Goal: Check status: Check status

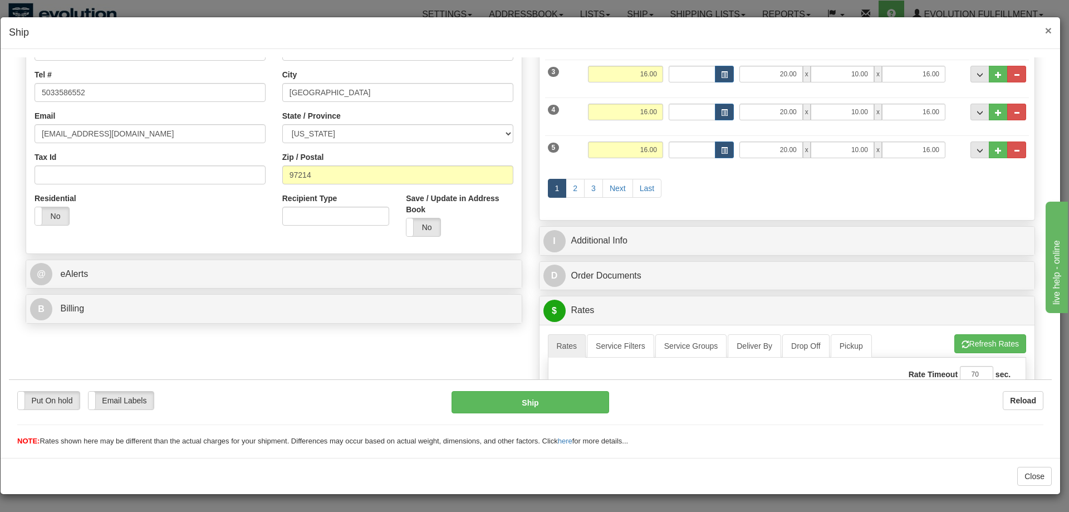
click at [1048, 31] on span "×" at bounding box center [1048, 30] width 7 height 13
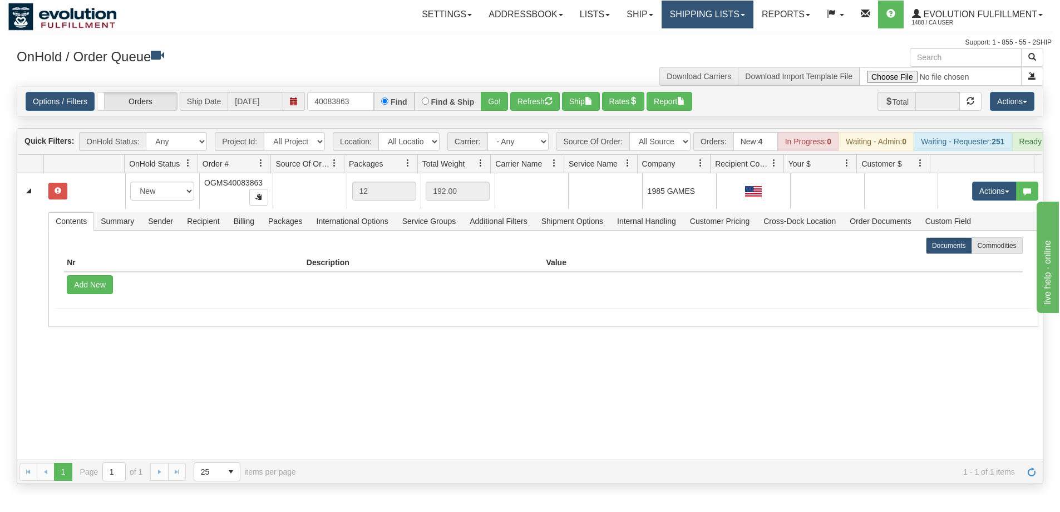
click at [735, 22] on link "Shipping lists" at bounding box center [708, 15] width 92 height 28
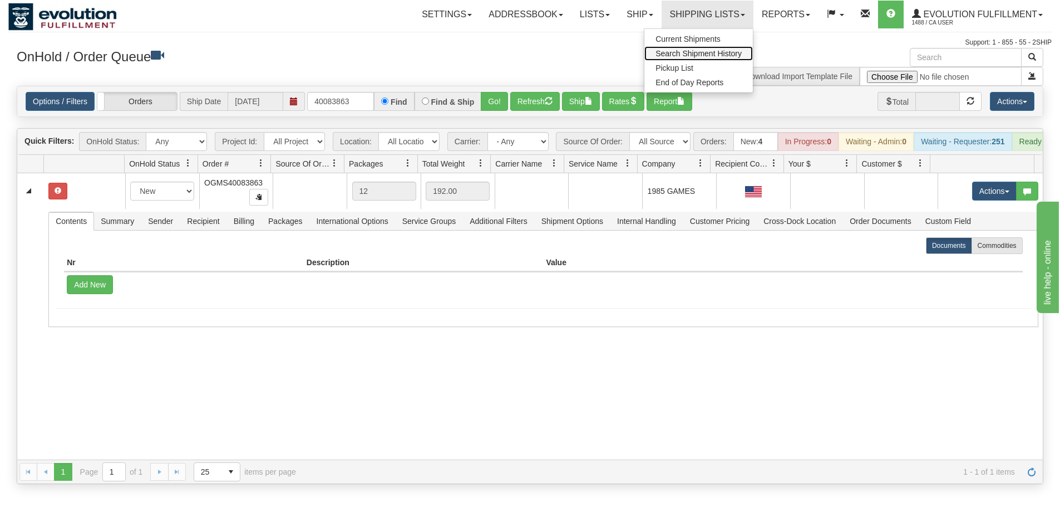
click at [724, 55] on span "Search Shipment History" at bounding box center [699, 53] width 86 height 9
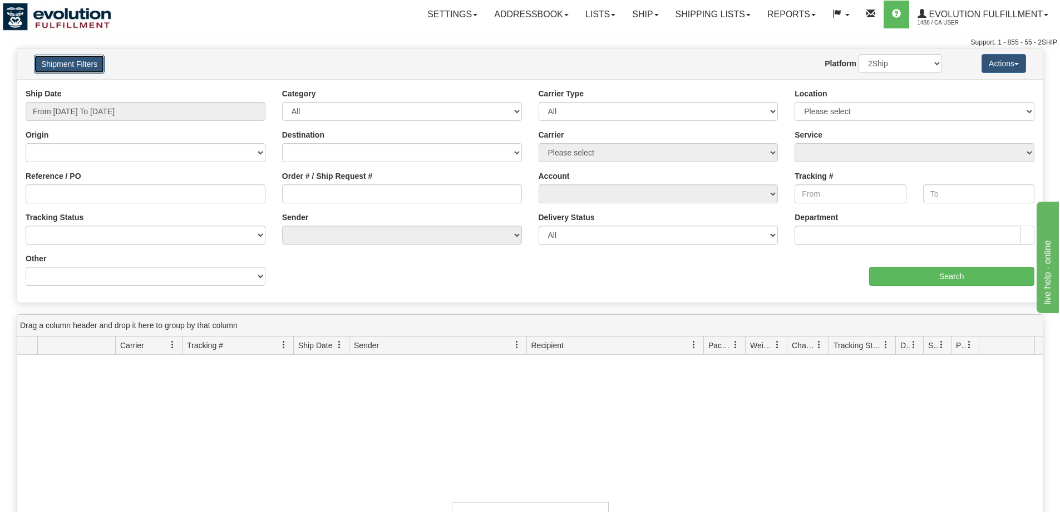
drag, startPoint x: 0, startPoint y: 0, endPoint x: 66, endPoint y: 66, distance: 93.3
click at [66, 66] on button "Shipment Filters" at bounding box center [69, 64] width 71 height 19
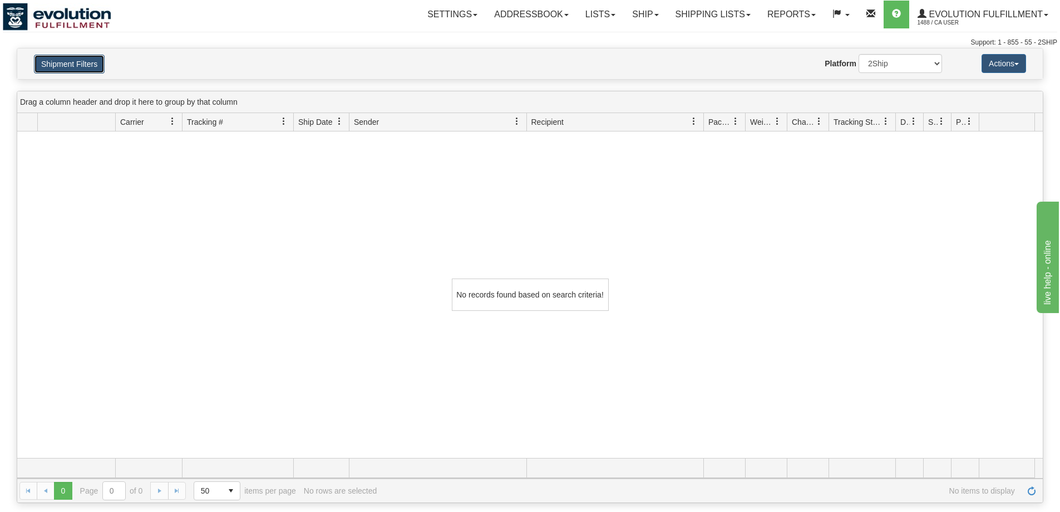
click at [66, 66] on button "Shipment Filters" at bounding box center [69, 64] width 71 height 19
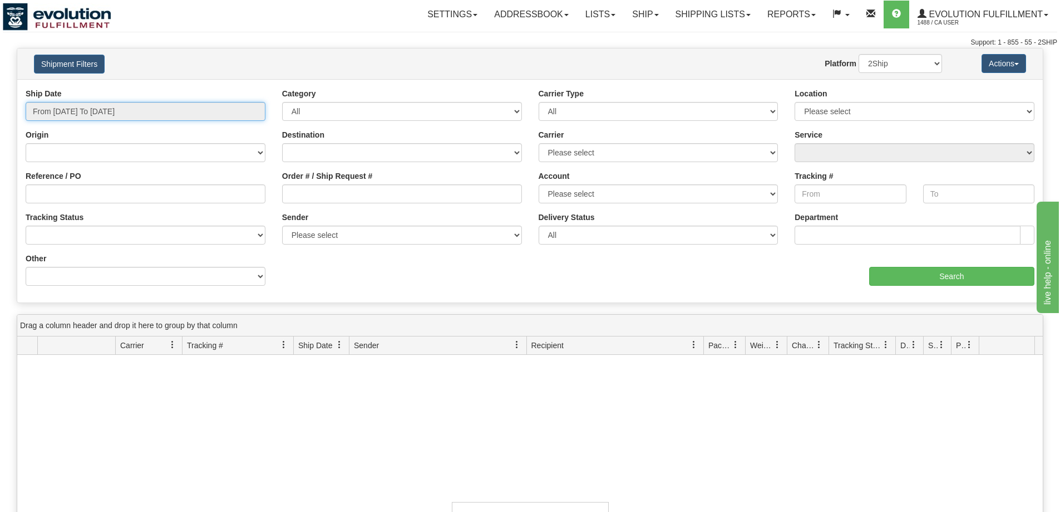
click at [65, 114] on input "From 10/13/2025 To 10/14/2025" at bounding box center [146, 111] width 240 height 19
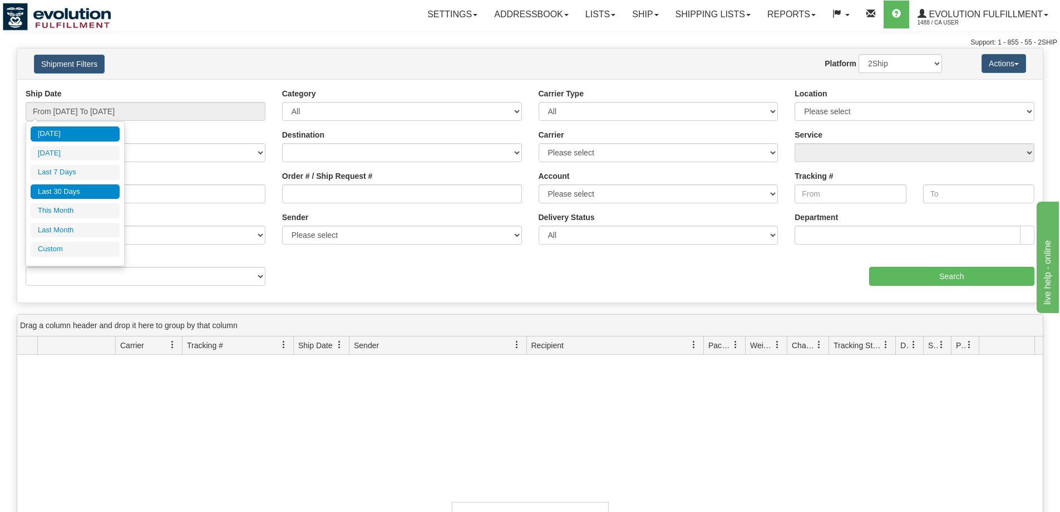
click at [72, 189] on li "Last 30 Days" at bounding box center [75, 191] width 89 height 15
type input "From 09/15/2025 To 10/14/2025"
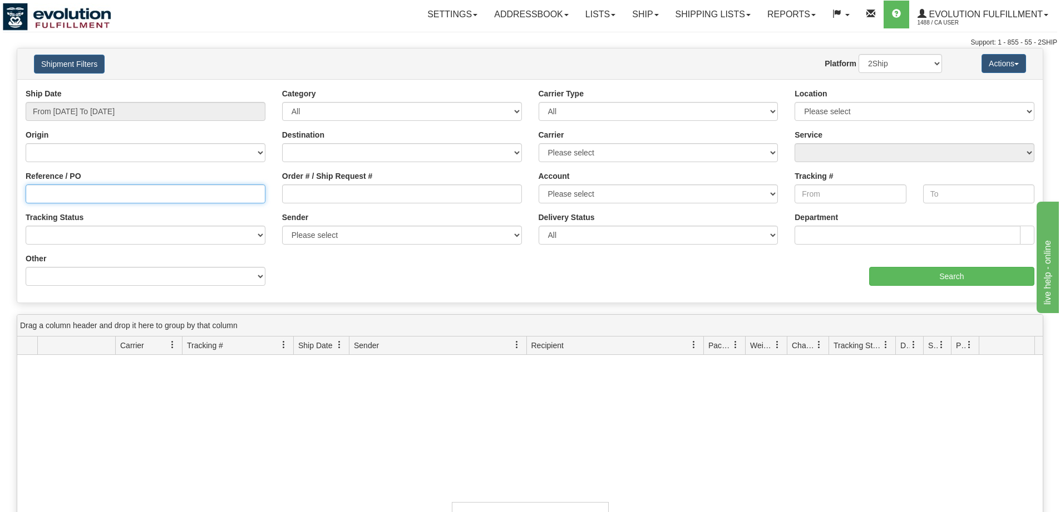
click at [84, 186] on input "Reference / PO" at bounding box center [146, 193] width 240 height 19
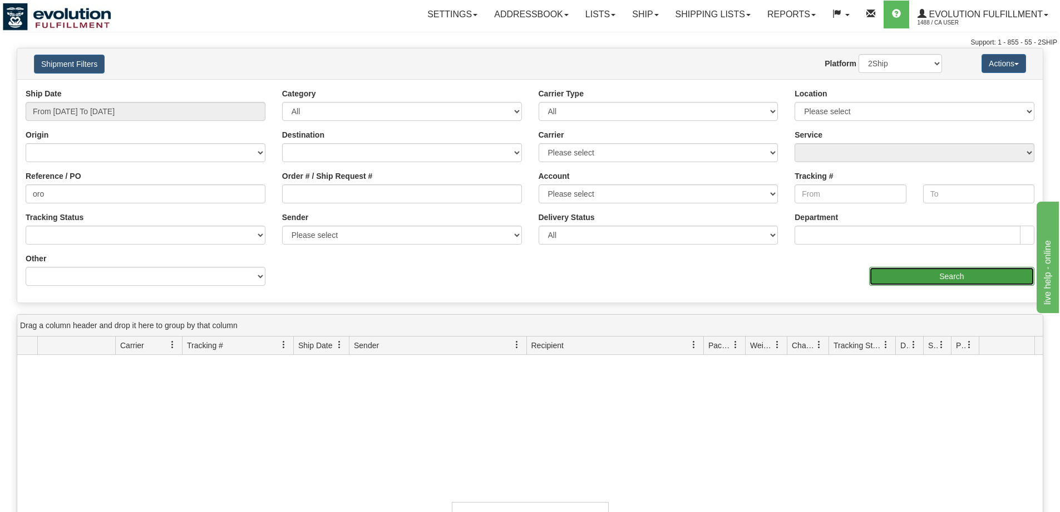
click at [957, 279] on input "Search" at bounding box center [952, 276] width 165 height 19
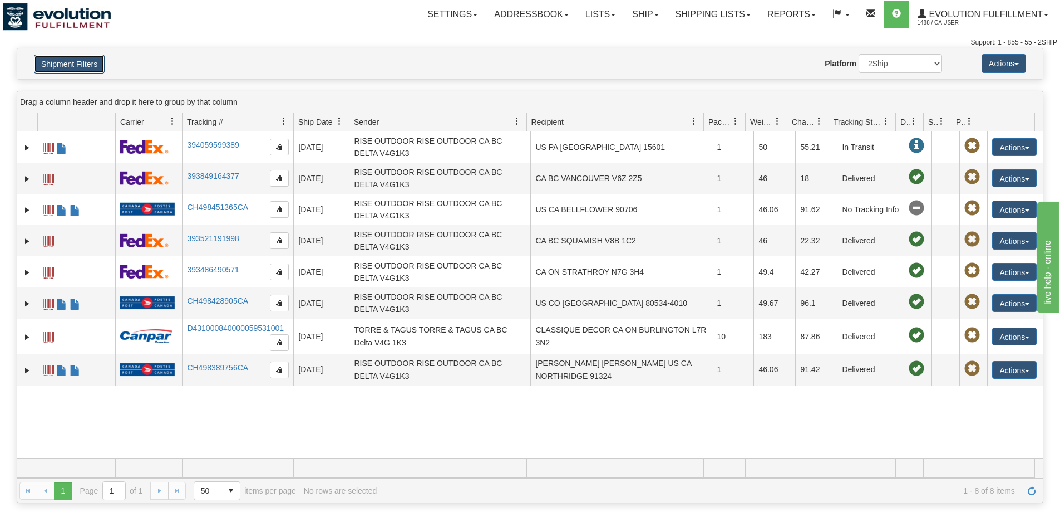
click at [63, 58] on button "Shipment Filters" at bounding box center [69, 64] width 71 height 19
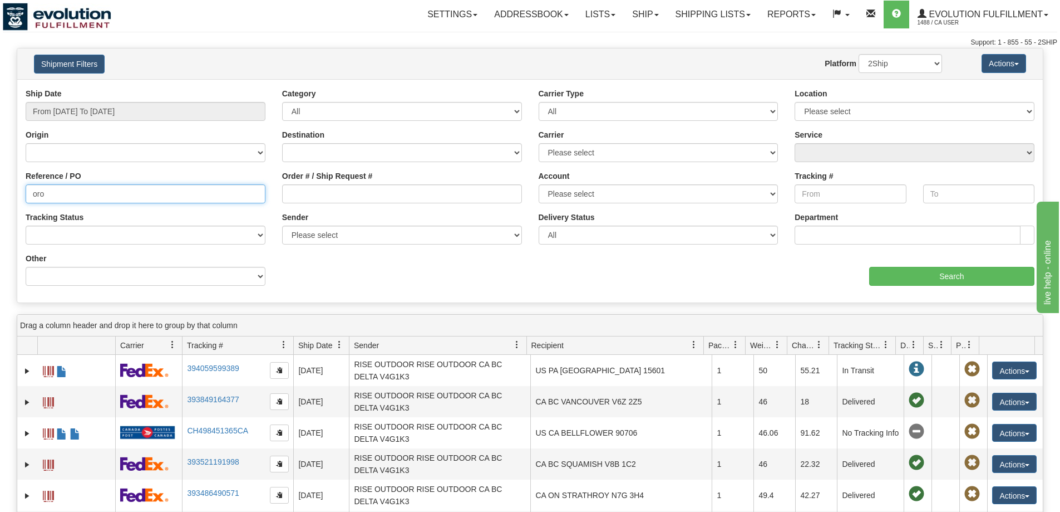
drag, startPoint x: 76, startPoint y: 200, endPoint x: 0, endPoint y: 181, distance: 77.9
click at [0, 181] on div "Please wait... × Confirm Delete Delete Cancel × Confirm Delete Yes No Cancel × …" at bounding box center [530, 387] width 1060 height 678
type input "oob"
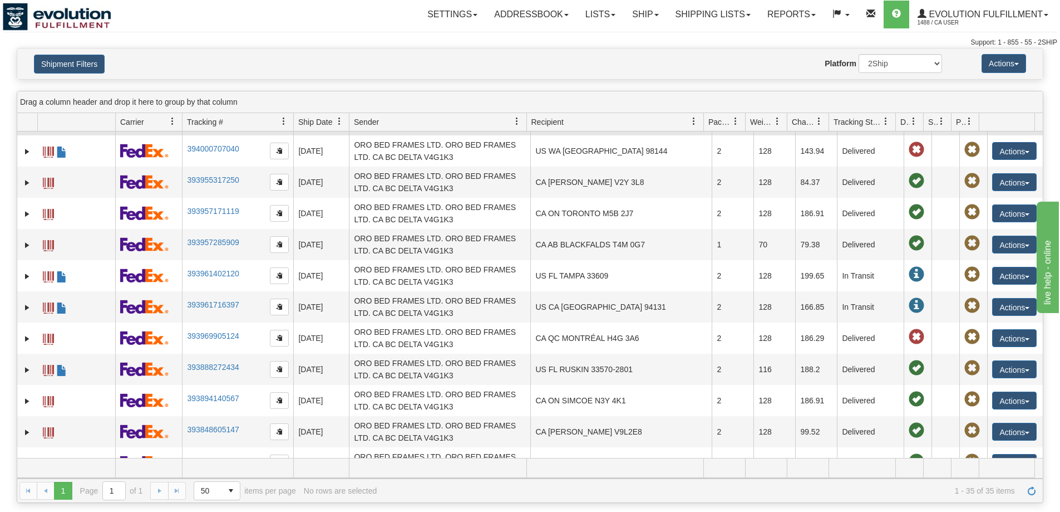
scroll to position [153, 0]
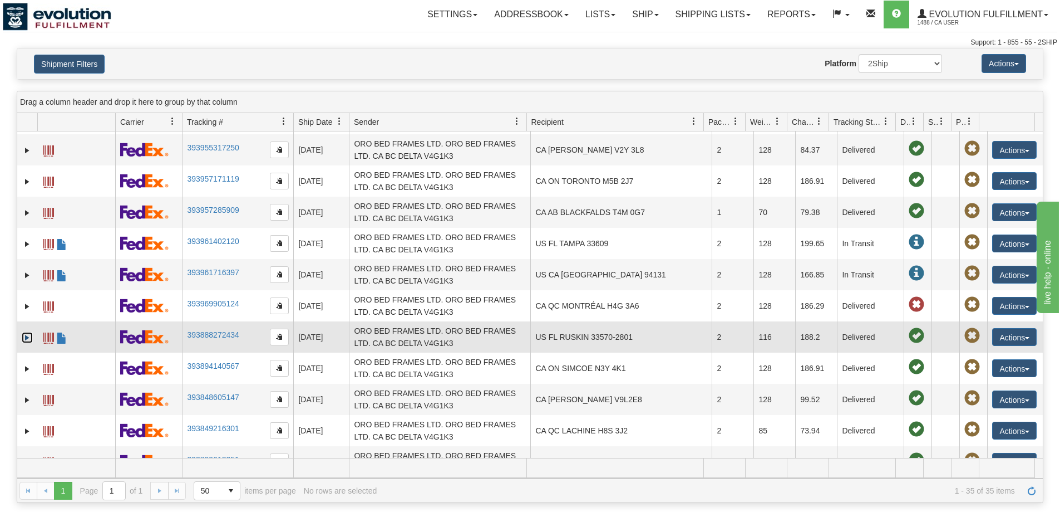
click at [30, 336] on link "Expand" at bounding box center [27, 337] width 11 height 11
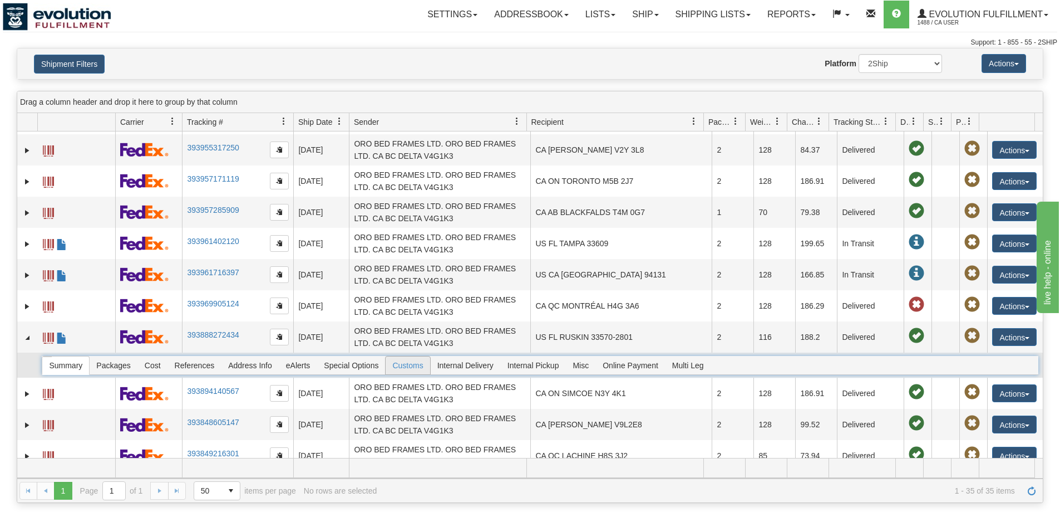
click at [415, 361] on span "Customs" at bounding box center [408, 365] width 44 height 18
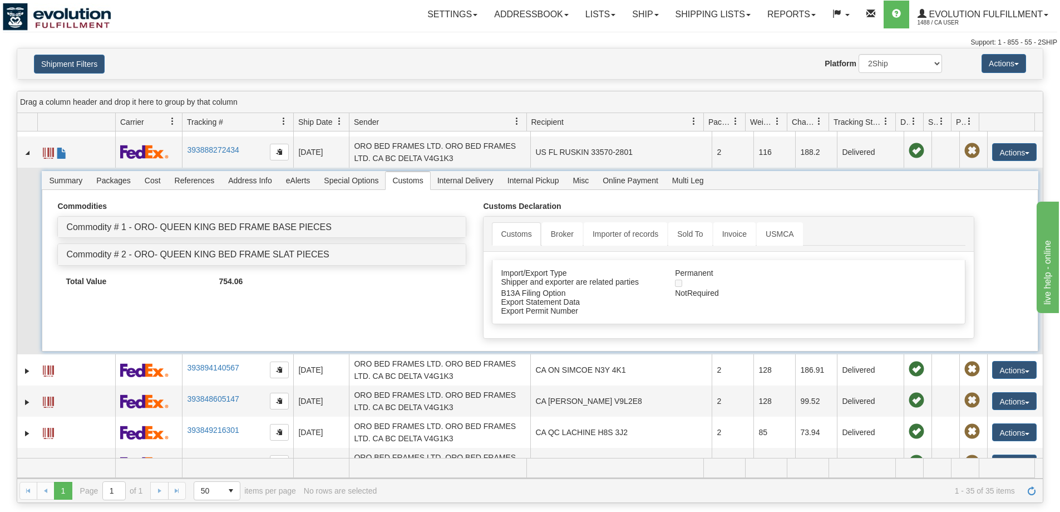
scroll to position [348, 0]
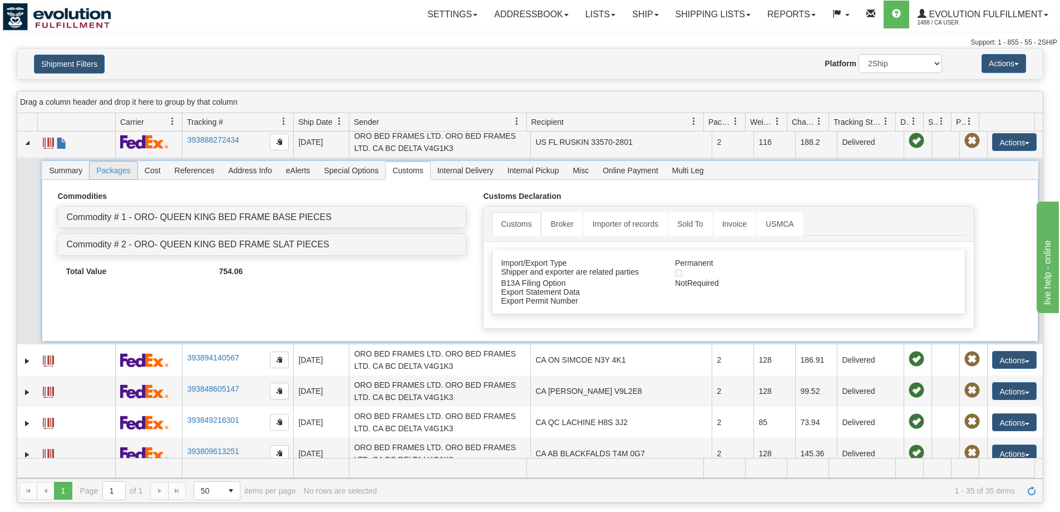
click at [117, 175] on span "Packages" at bounding box center [113, 170] width 47 height 18
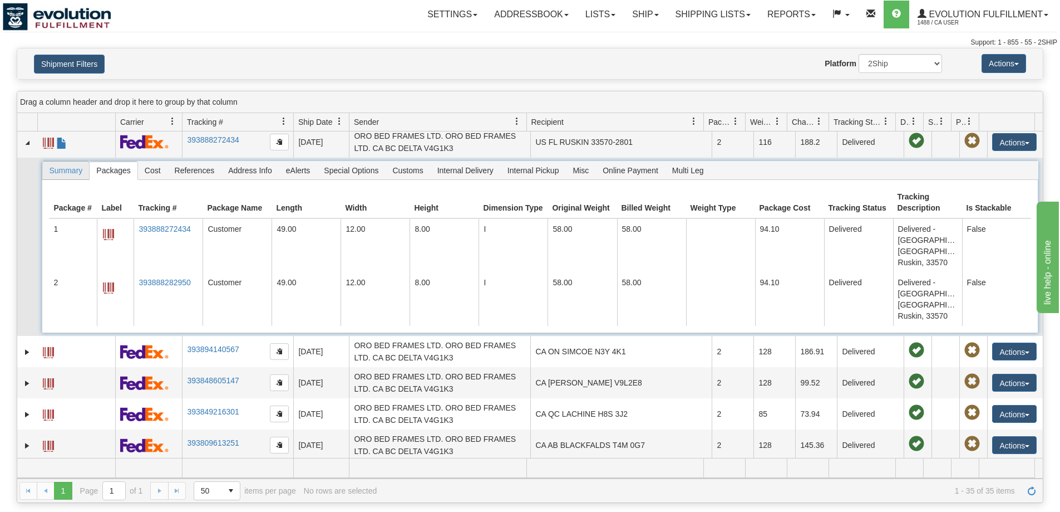
click at [68, 173] on span "Summary" at bounding box center [65, 170] width 47 height 18
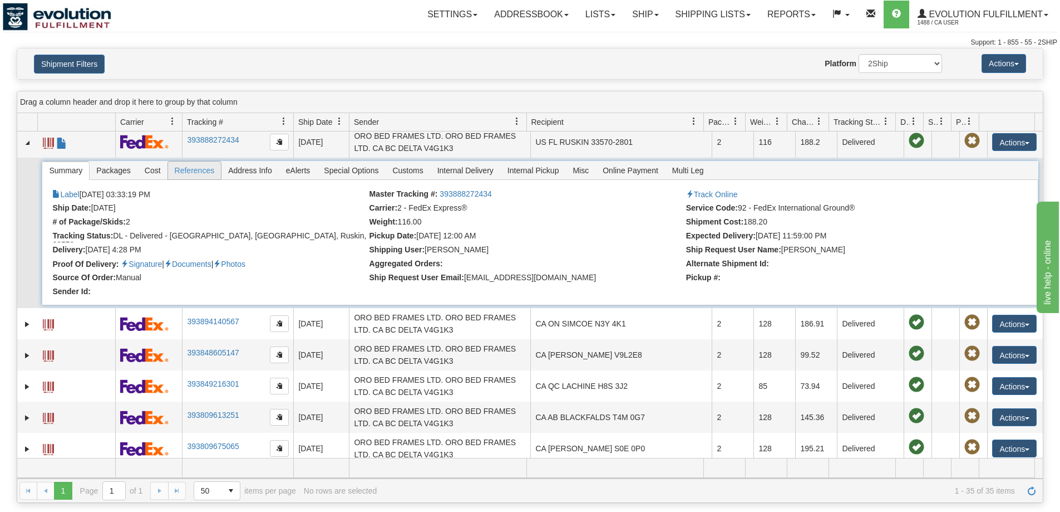
click at [212, 168] on span "References" at bounding box center [194, 170] width 53 height 18
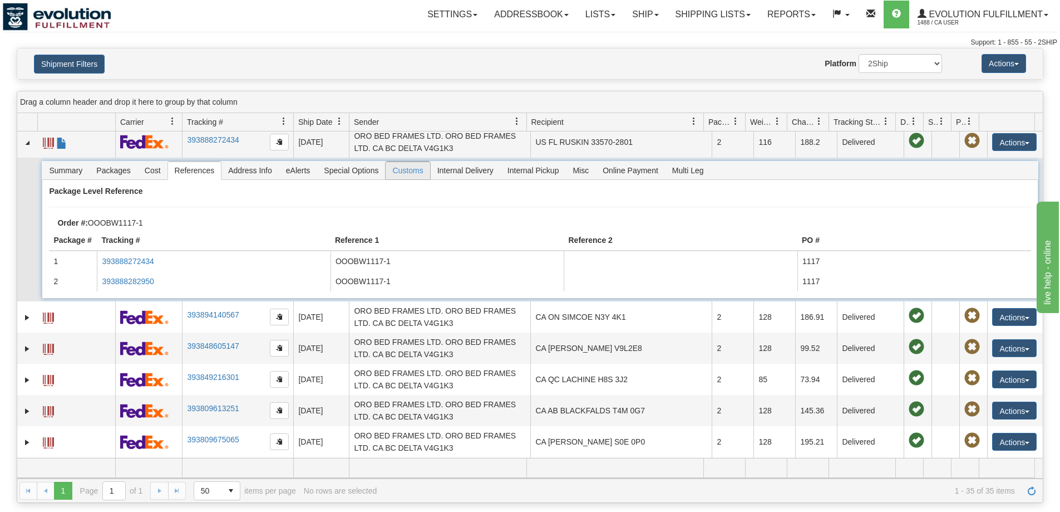
click at [425, 165] on span "Customs" at bounding box center [408, 170] width 44 height 18
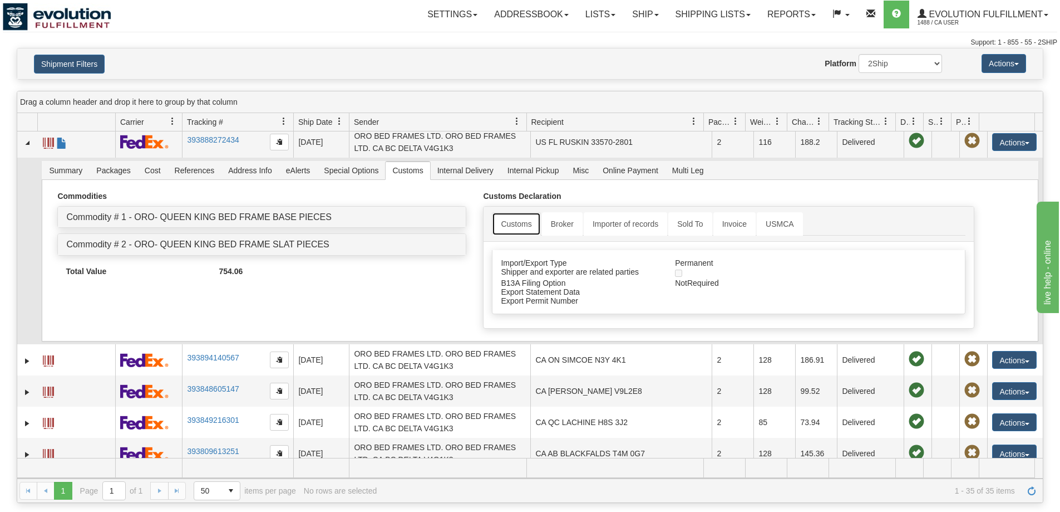
click at [503, 223] on link "Customs" at bounding box center [516, 223] width 48 height 23
click at [518, 224] on link "Customs" at bounding box center [516, 223] width 48 height 23
click at [563, 224] on link "Broker" at bounding box center [562, 223] width 41 height 23
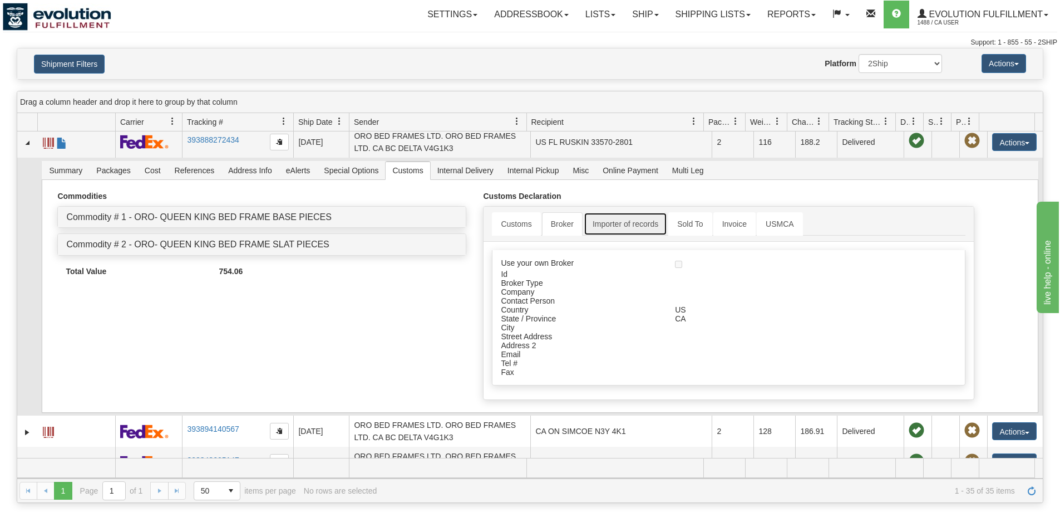
click at [611, 227] on link "Importer of records" at bounding box center [626, 223] width 84 height 23
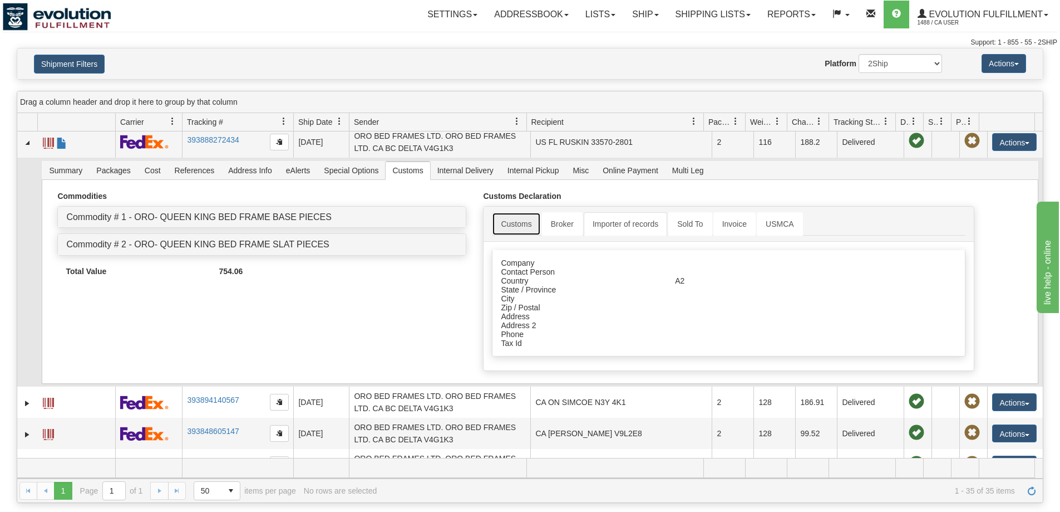
click at [521, 230] on link "Customs" at bounding box center [516, 223] width 48 height 23
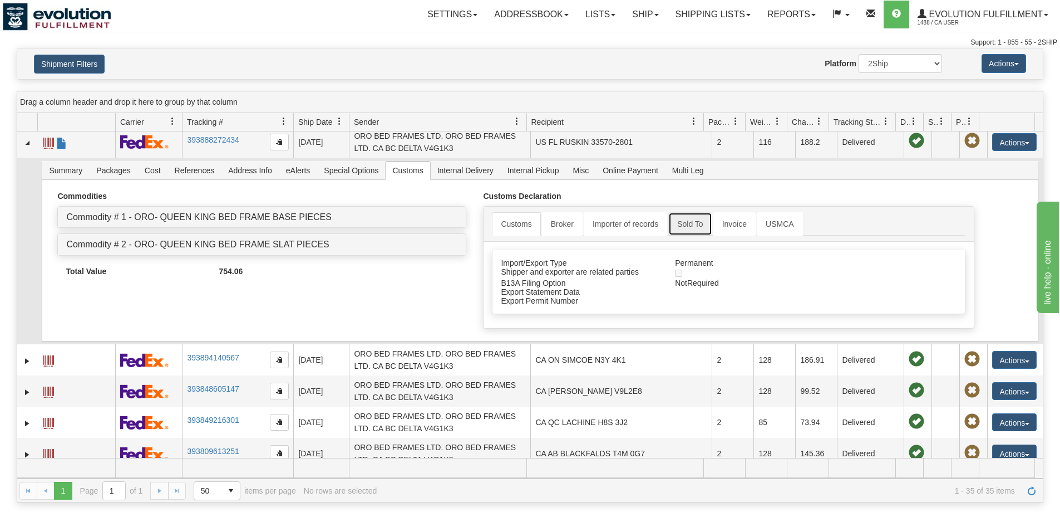
click at [686, 229] on link "Sold To" at bounding box center [690, 223] width 43 height 23
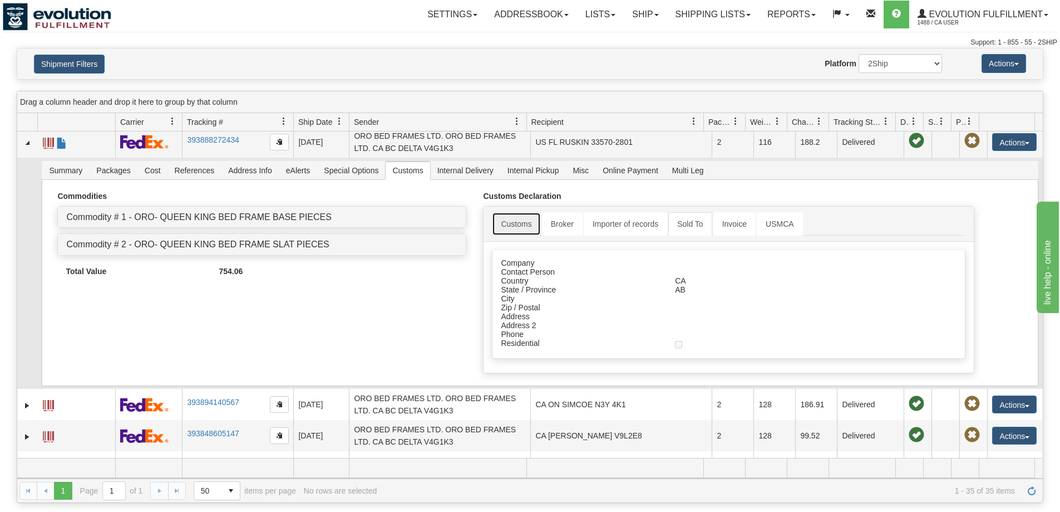
click at [518, 234] on link "Customs" at bounding box center [516, 223] width 48 height 23
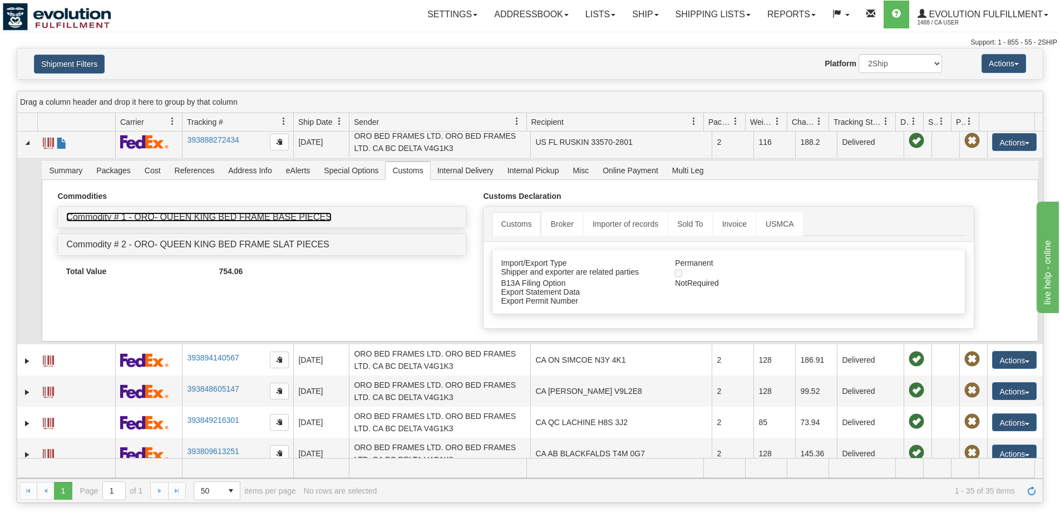
click at [230, 214] on link "Commodity # 1 - ORO- QUEEN KING BED FRAME BASE PIECES" at bounding box center [199, 216] width 266 height 9
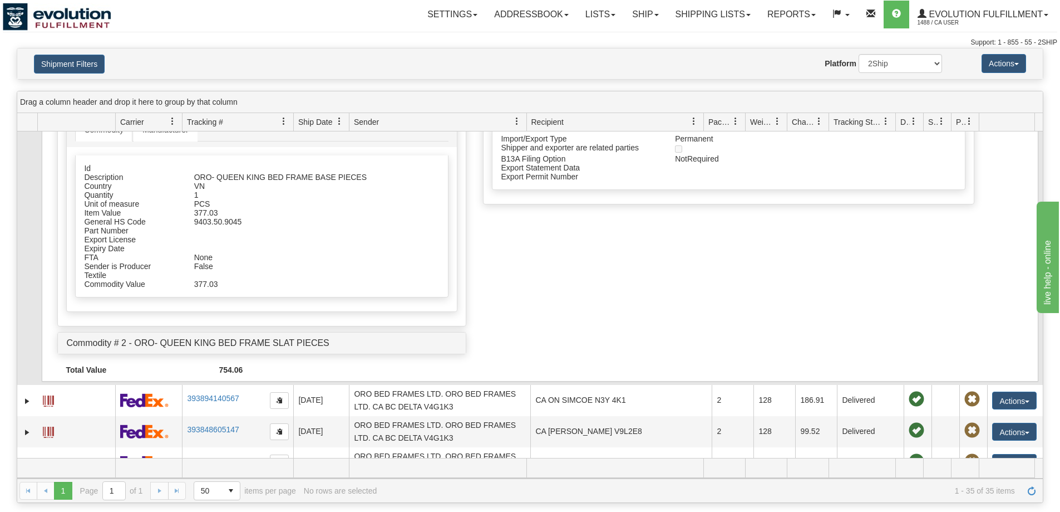
scroll to position [473, 0]
click at [277, 341] on link "Commodity # 2 - ORO- QUEEN KING BED FRAME SLAT PIECES" at bounding box center [197, 341] width 263 height 9
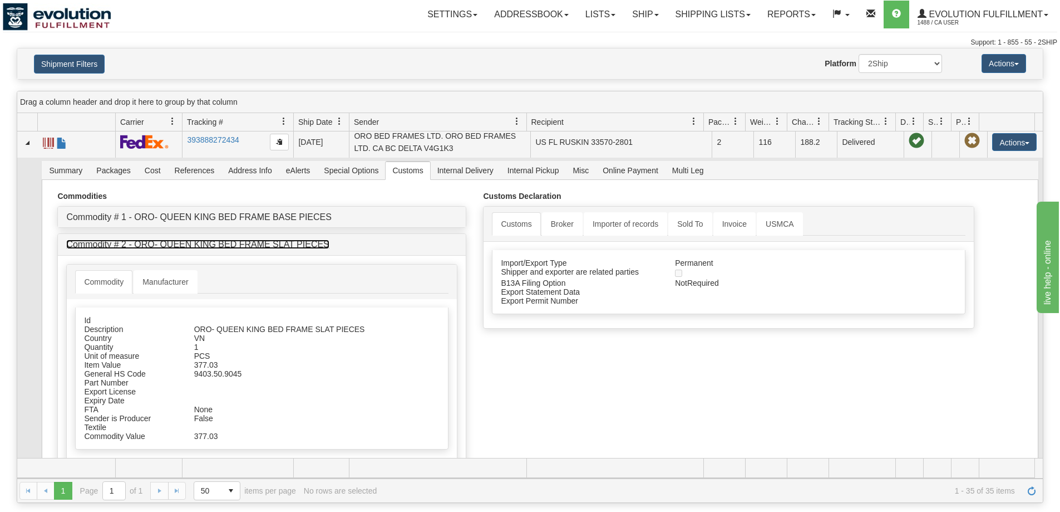
scroll to position [320, 0]
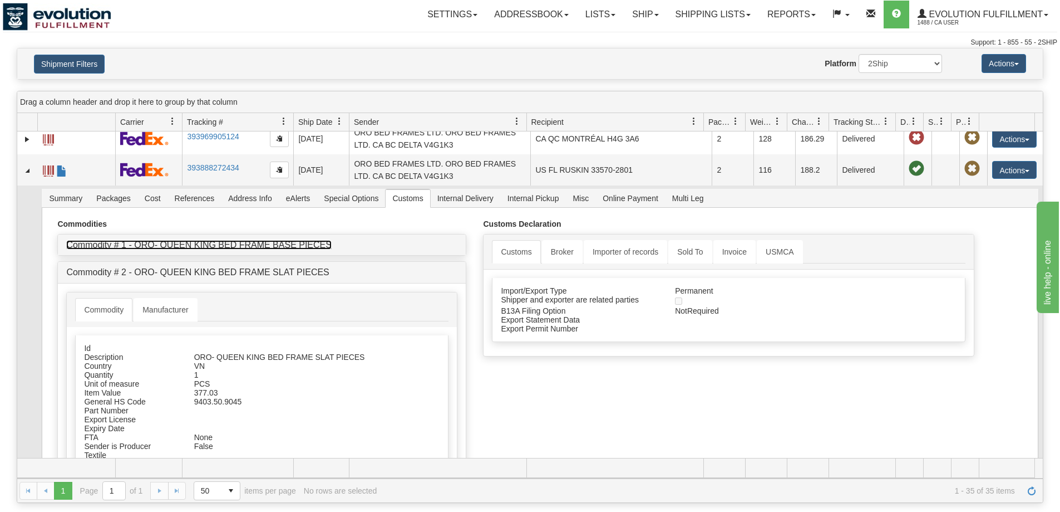
click at [231, 239] on div "Commodity # 1 - ORO- QUEEN KING BED FRAME BASE PIECES" at bounding box center [262, 244] width 408 height 21
click at [243, 248] on link "Commodity # 1 - ORO- QUEEN KING BED FRAME BASE PIECES" at bounding box center [199, 244] width 266 height 9
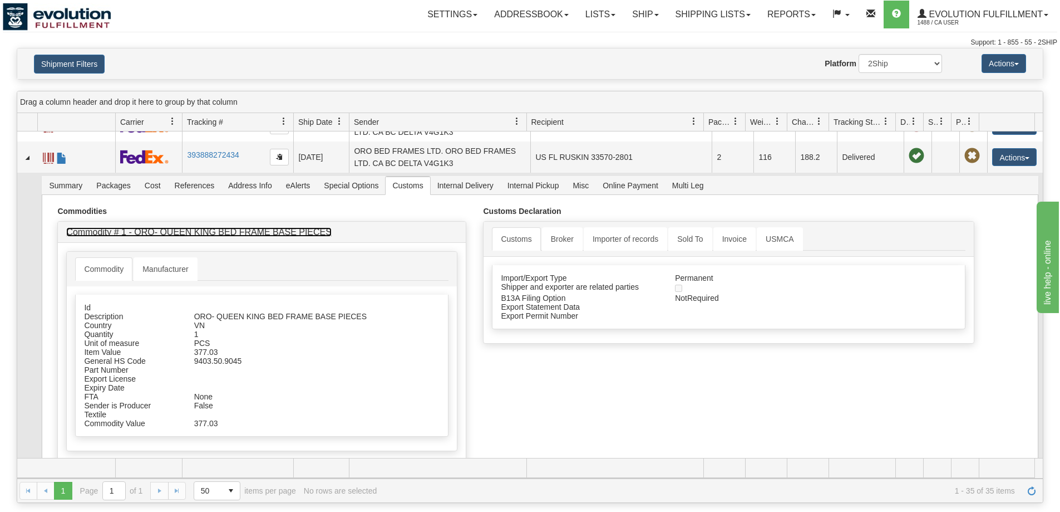
scroll to position [348, 0]
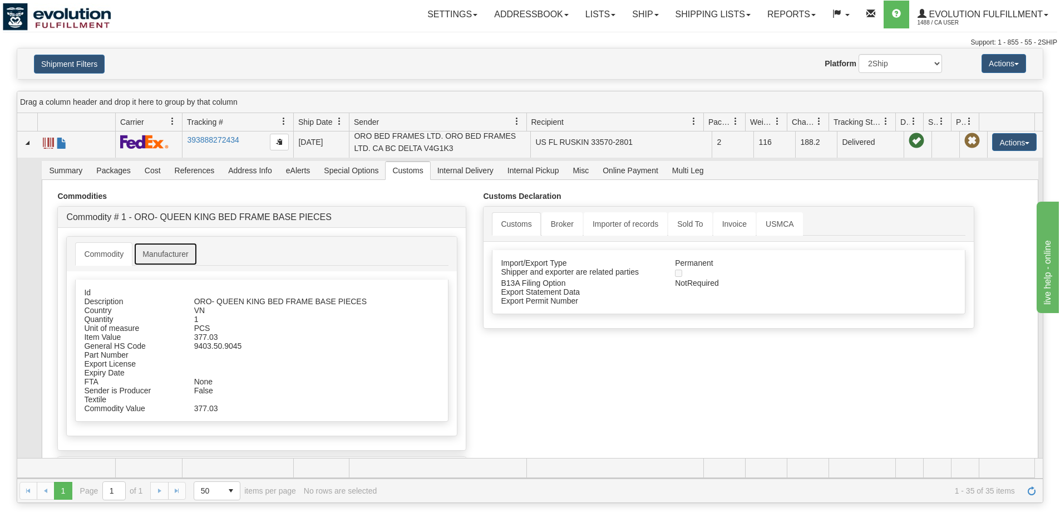
click at [178, 252] on link "Manufacturer" at bounding box center [165, 253] width 63 height 23
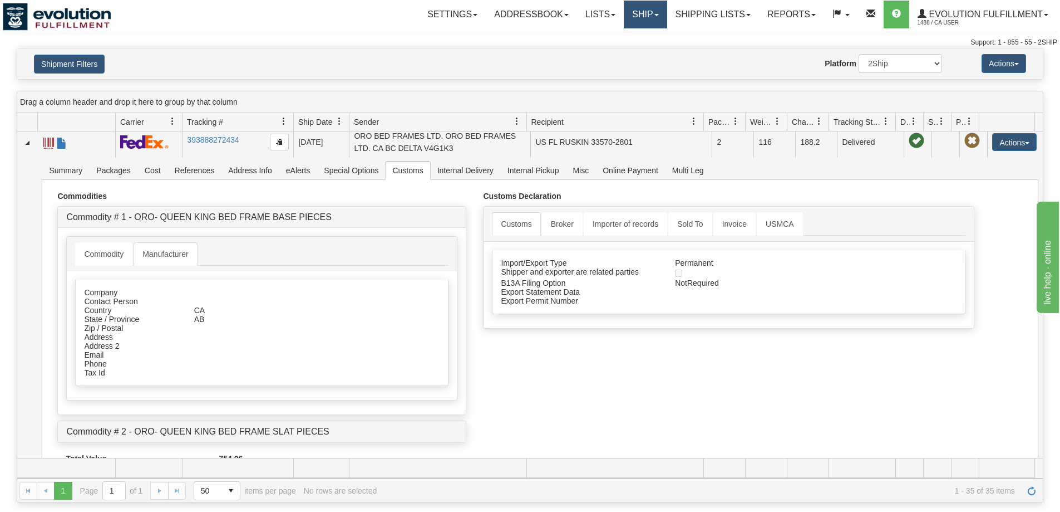
click at [652, 10] on link "Ship" at bounding box center [645, 15] width 43 height 28
click at [628, 31] on ul "Ship Screen OnHold / Order Queue" at bounding box center [617, 46] width 102 height 36
click at [634, 18] on link "Ship" at bounding box center [645, 15] width 43 height 28
click at [623, 50] on span "OnHold / Order Queue" at bounding box center [616, 53] width 78 height 9
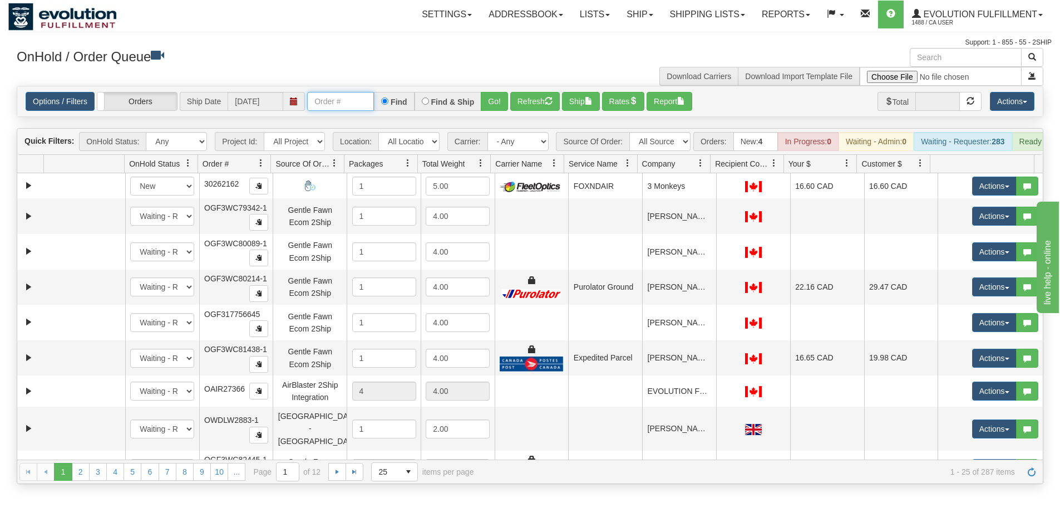
drag, startPoint x: 333, startPoint y: 105, endPoint x: 385, endPoint y: 105, distance: 51.8
click at [333, 105] on input "text" at bounding box center [340, 101] width 67 height 19
paste input "40083863"
type input "40083863"
click at [494, 106] on button "Go!" at bounding box center [494, 101] width 27 height 19
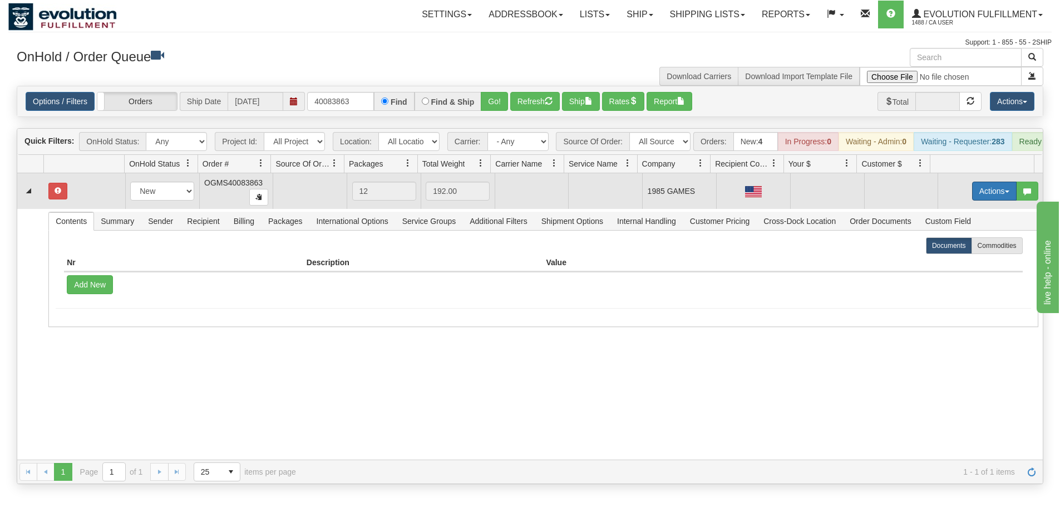
click at [985, 200] on button "Actions" at bounding box center [995, 190] width 45 height 19
click at [951, 217] on span "Open" at bounding box center [952, 212] width 27 height 9
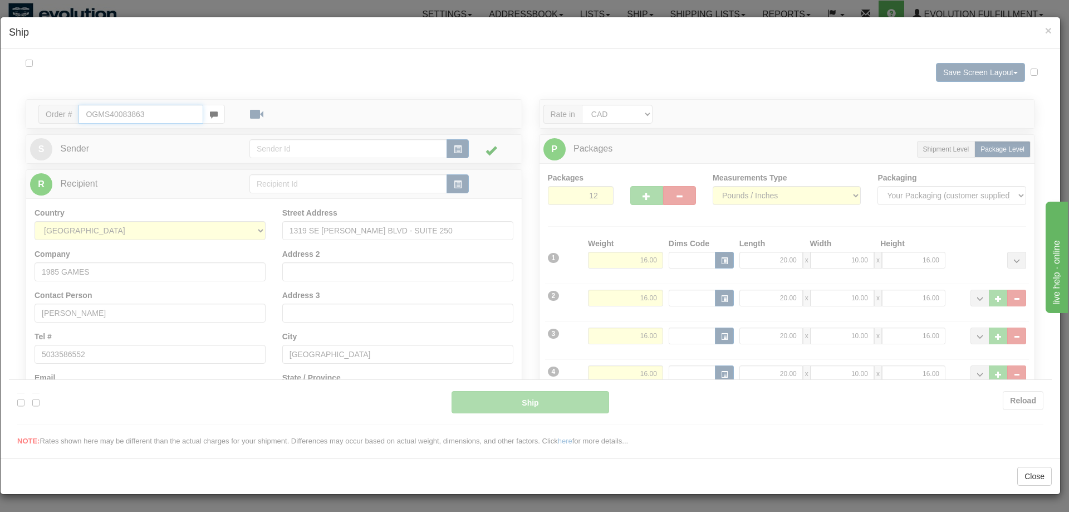
type input "15:19"
type input "16:00"
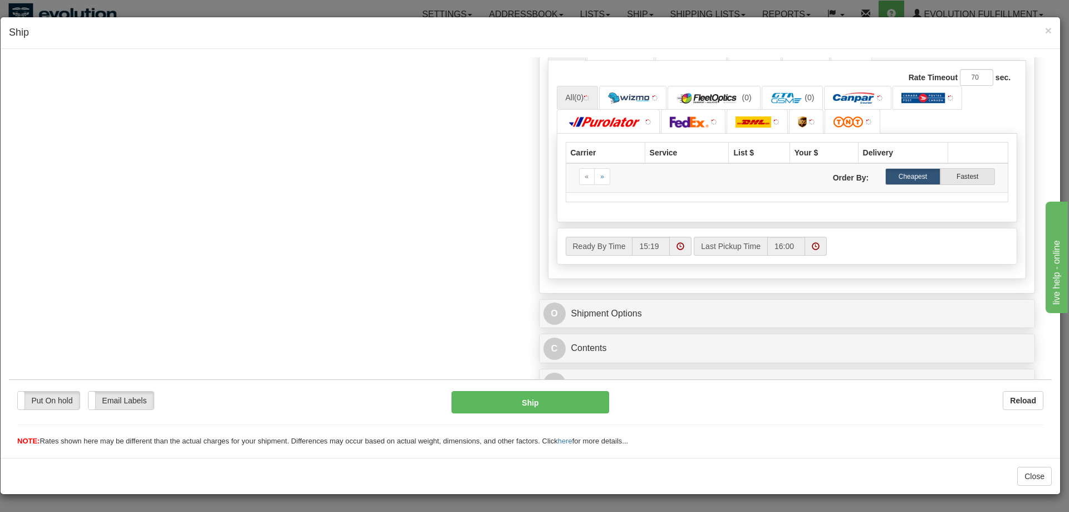
scroll to position [572, 0]
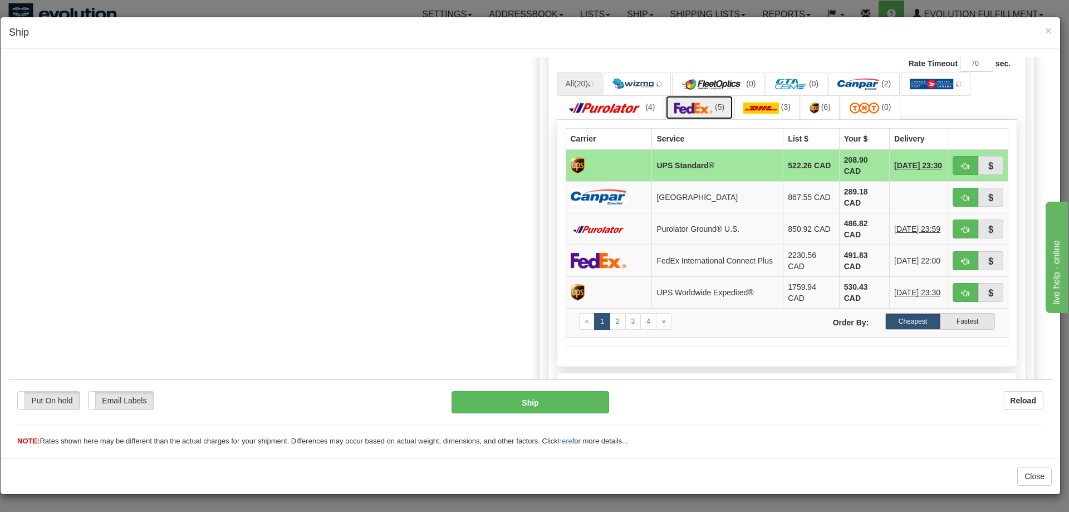
click at [698, 110] on img at bounding box center [693, 107] width 39 height 11
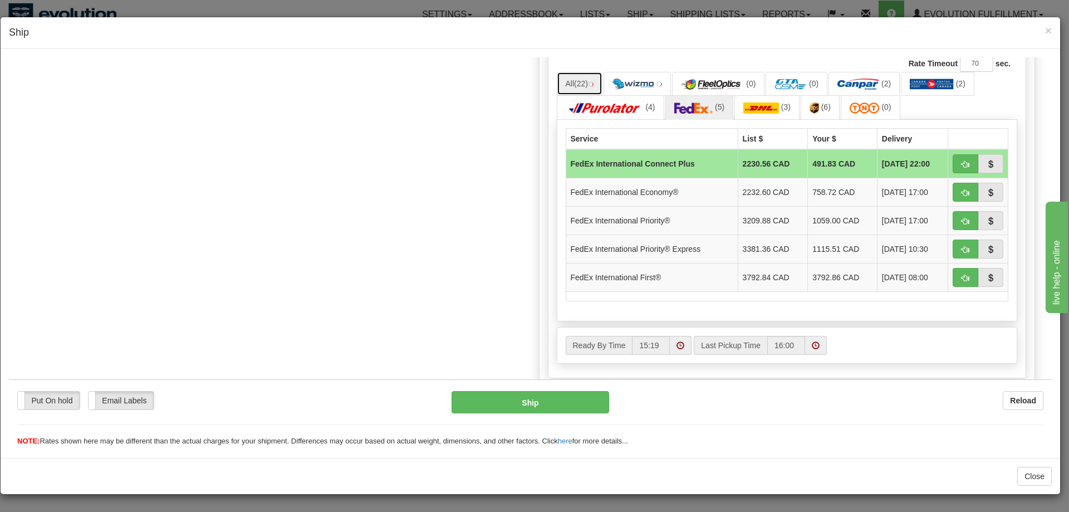
click at [577, 85] on span "(22)" at bounding box center [581, 82] width 14 height 9
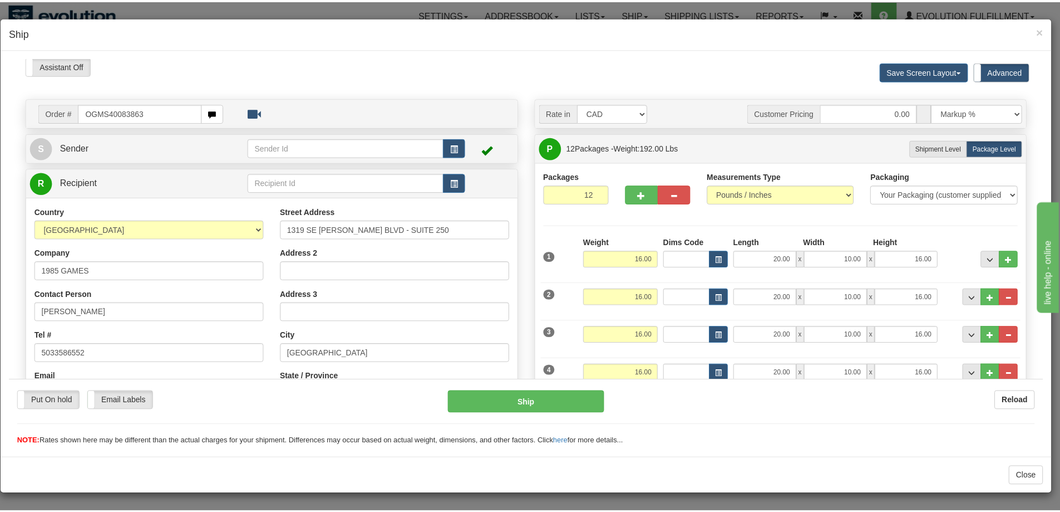
scroll to position [0, 0]
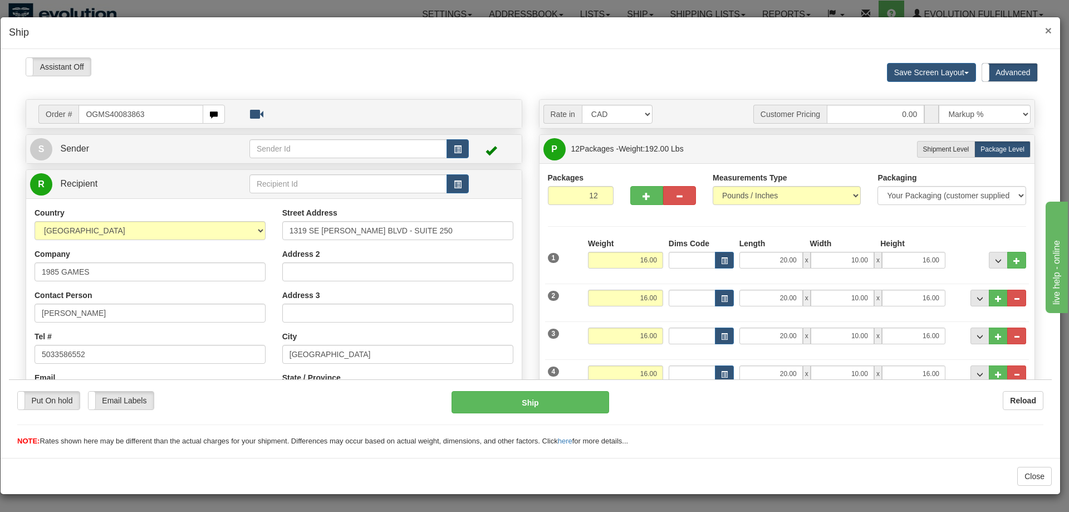
click at [1050, 29] on span "×" at bounding box center [1048, 30] width 7 height 13
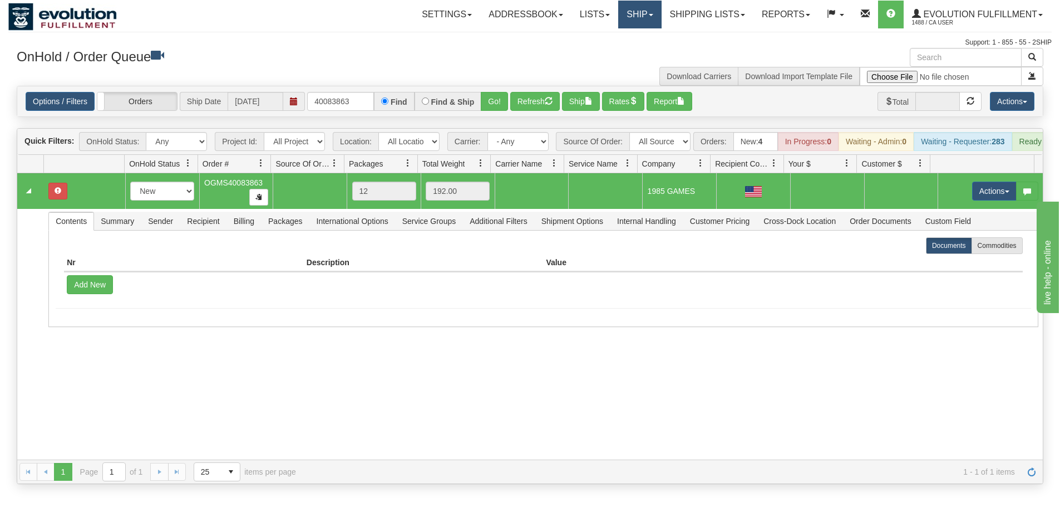
click at [636, 16] on link "Ship" at bounding box center [639, 15] width 43 height 28
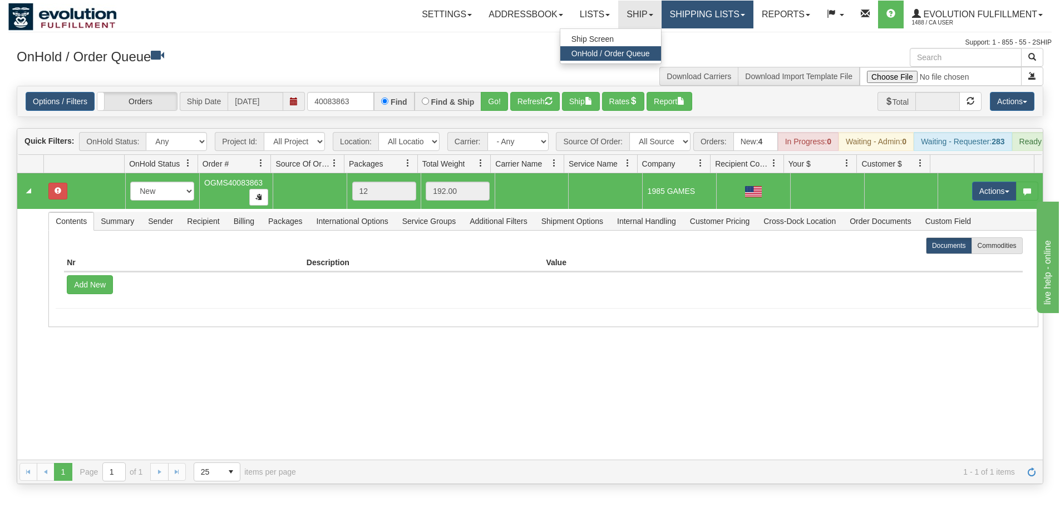
click at [680, 15] on link "Shipping lists" at bounding box center [708, 15] width 92 height 28
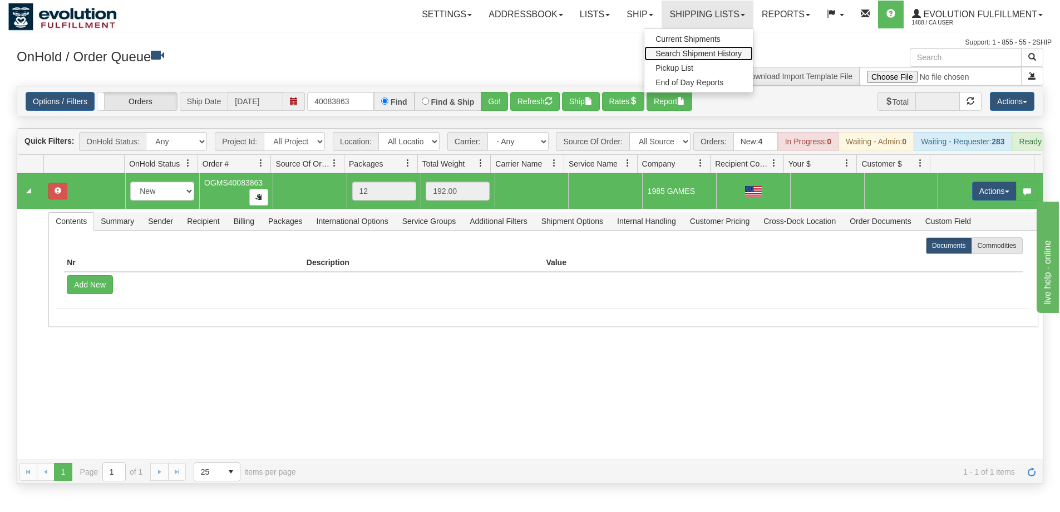
click at [694, 50] on span "Search Shipment History" at bounding box center [699, 53] width 86 height 9
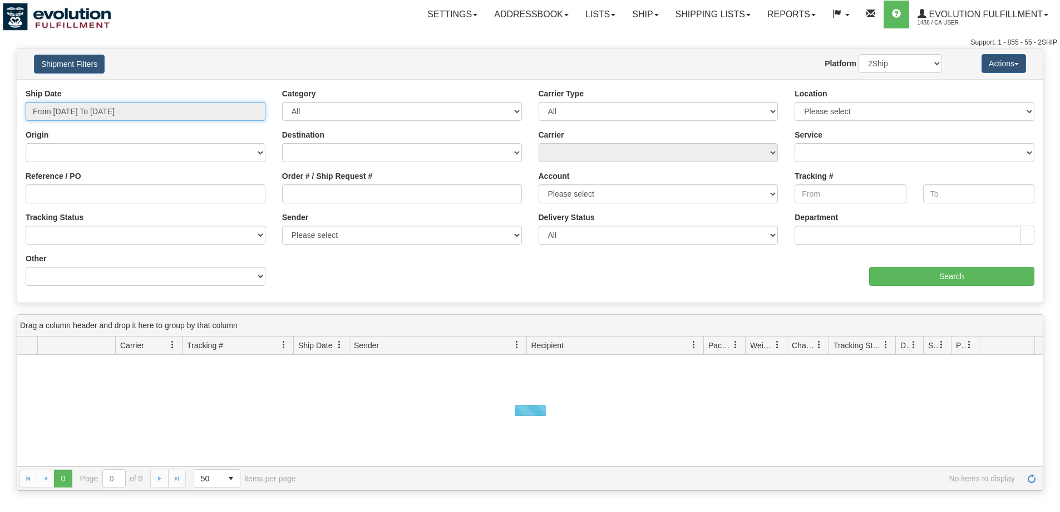
click at [106, 111] on input "From 10/13/2025 To 10/14/2025" at bounding box center [146, 111] width 240 height 19
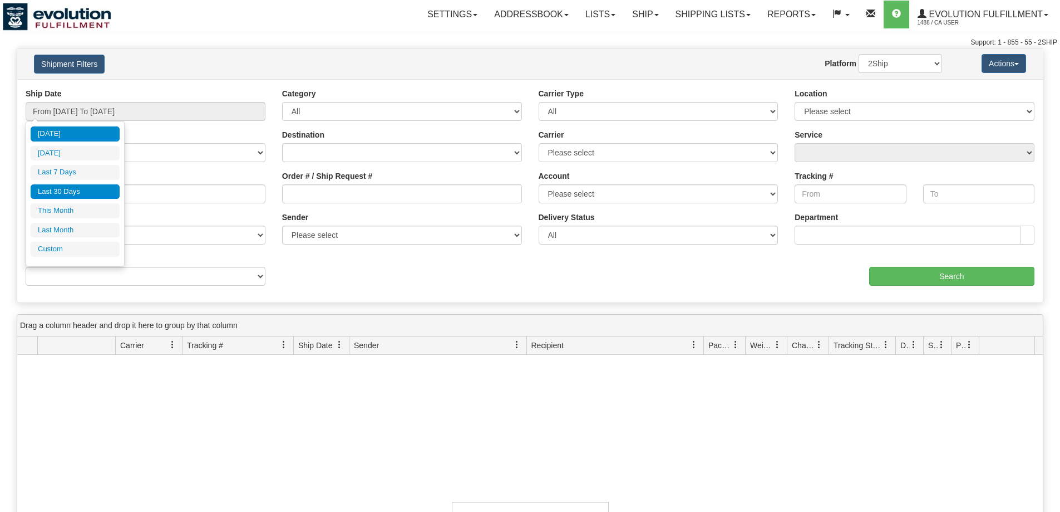
click at [87, 188] on li "Last 30 Days" at bounding box center [75, 191] width 89 height 15
type input "From 09/15/2025 To 10/14/2025"
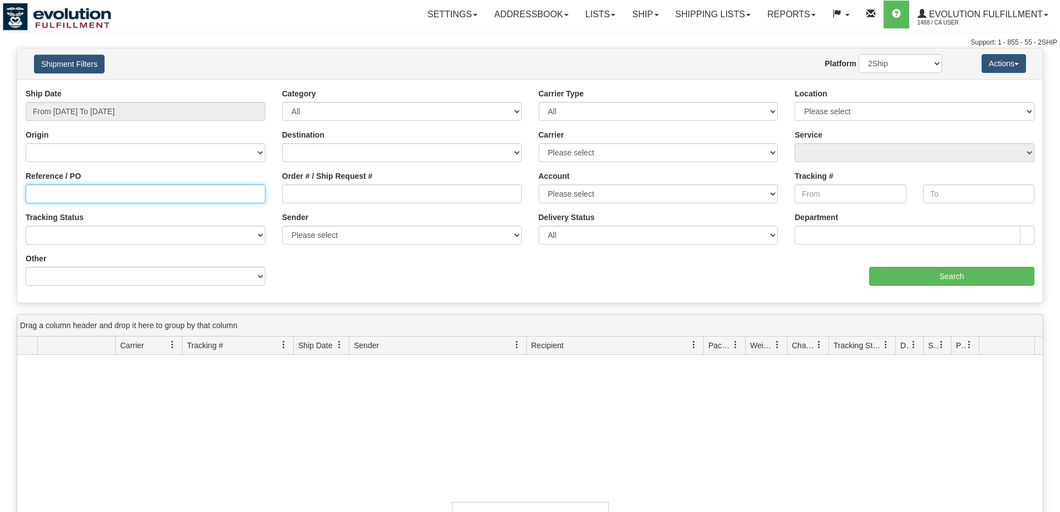
click at [180, 197] on input "Reference / PO" at bounding box center [146, 193] width 240 height 19
type input "oob"
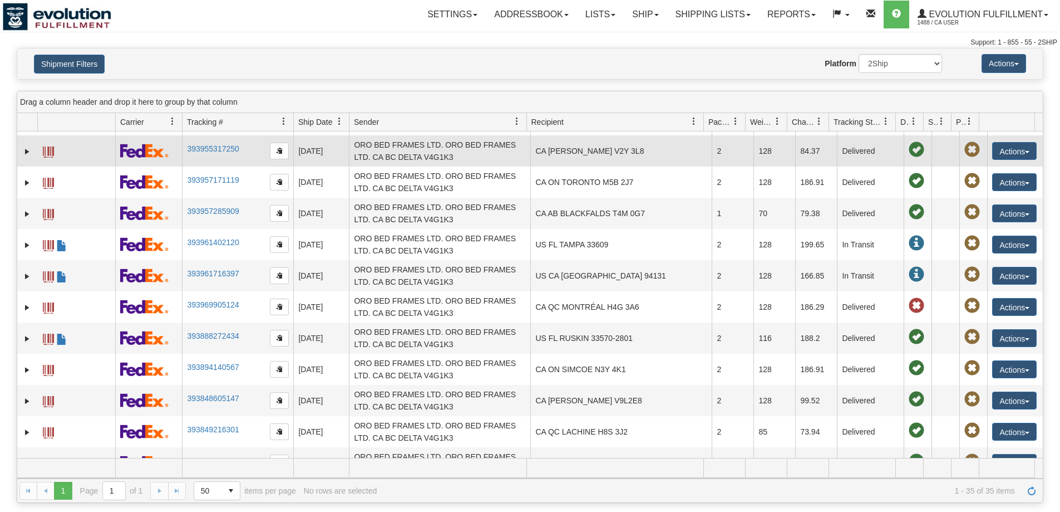
scroll to position [153, 0]
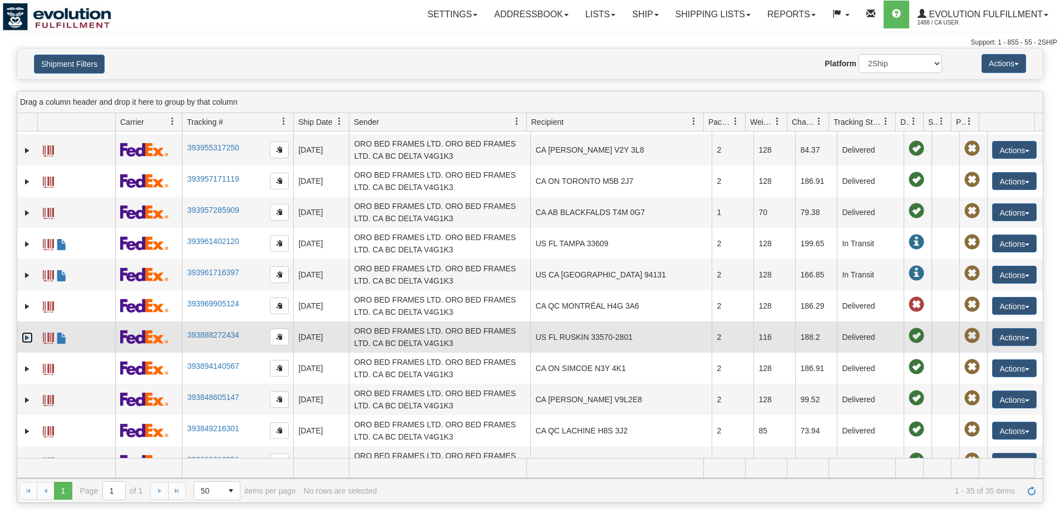
click at [32, 339] on link "Expand" at bounding box center [27, 337] width 11 height 11
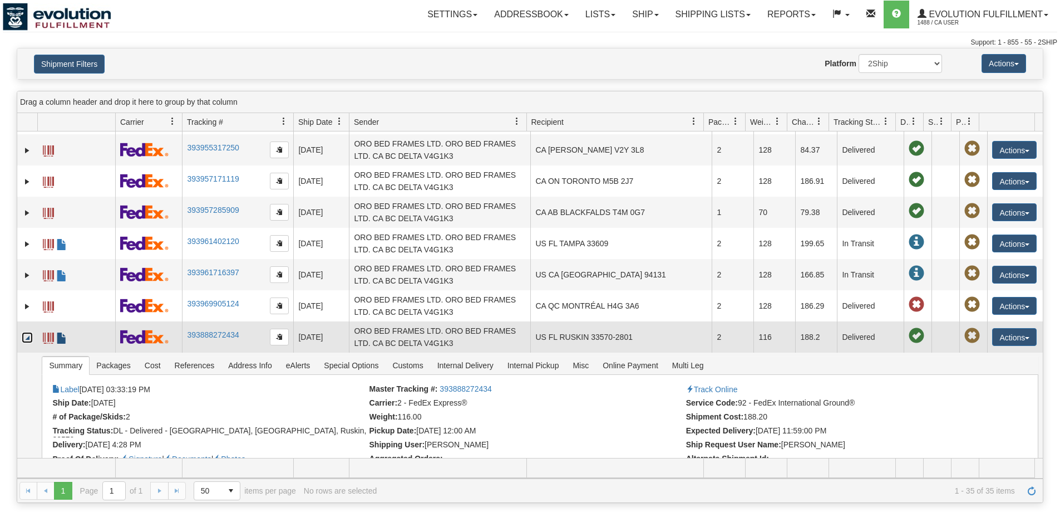
click at [61, 337] on span at bounding box center [61, 337] width 11 height 11
